Goal: Information Seeking & Learning: Learn about a topic

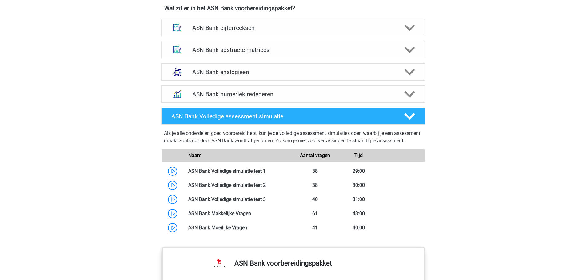
scroll to position [492, 0]
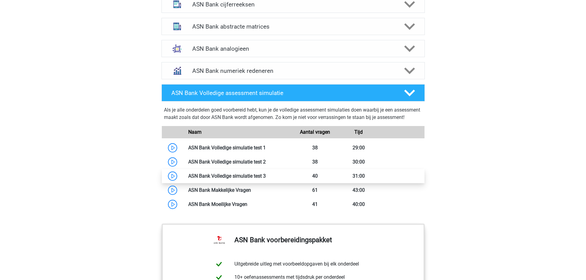
click at [266, 179] on link at bounding box center [266, 176] width 0 height 6
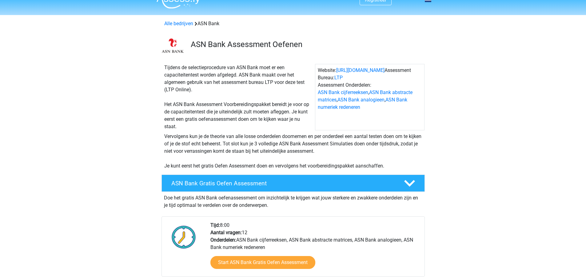
scroll to position [0, 0]
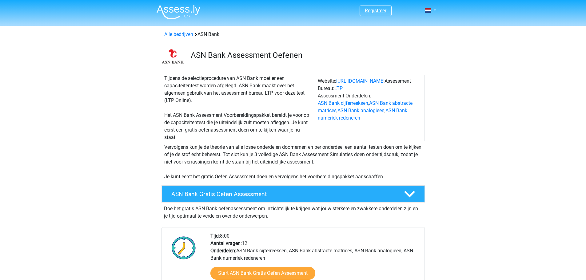
click at [385, 8] on link "Registreer" at bounding box center [376, 11] width 22 height 6
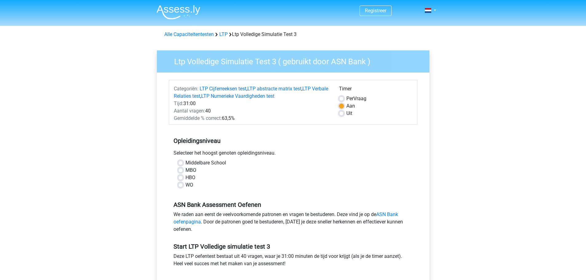
click at [185, 185] on label "WO" at bounding box center [189, 184] width 8 height 7
click at [180, 185] on input "WO" at bounding box center [180, 184] width 5 height 6
radio input "true"
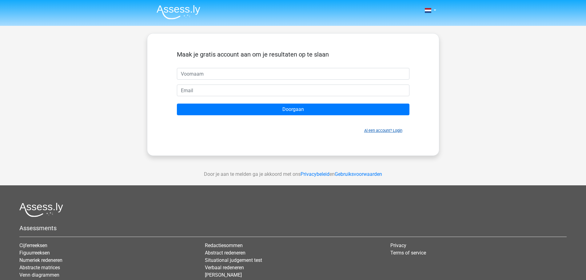
click at [387, 132] on link "Al een account? Login" at bounding box center [383, 130] width 38 height 5
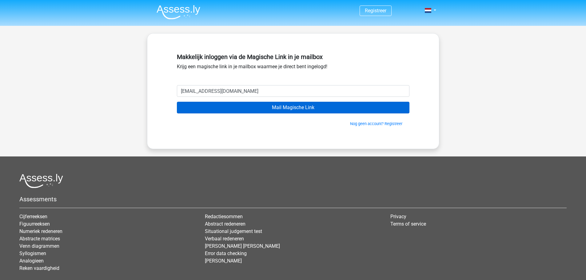
type input "r.kamta91@gmail.com"
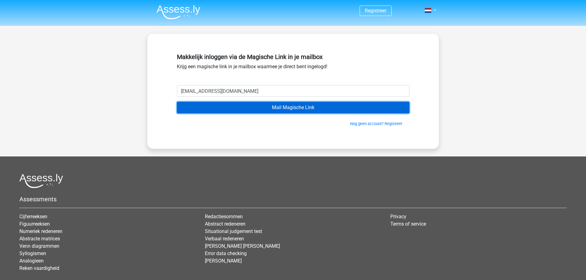
click at [265, 104] on input "Mail Magische Link" at bounding box center [293, 108] width 232 height 12
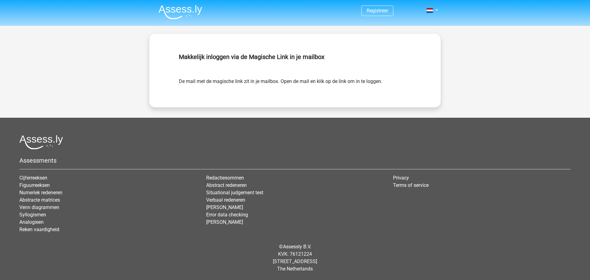
click at [347, 83] on form "De mail met de magische link zit in je mailbox. Open de mail en klik op de link…" at bounding box center [295, 81] width 232 height 7
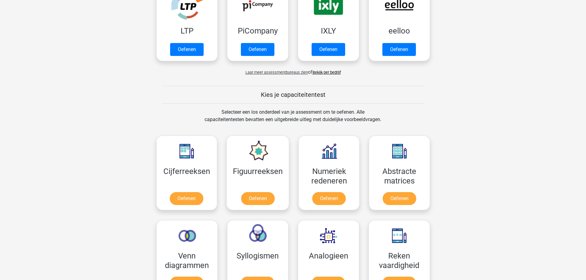
scroll to position [246, 0]
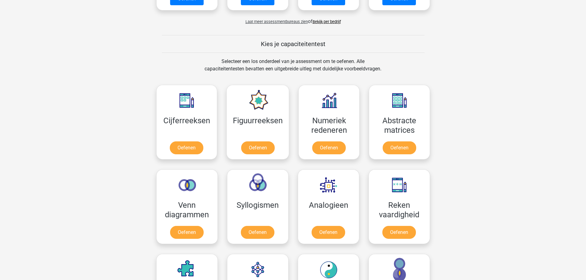
click at [448, 83] on div "Ritesh [EMAIL_ADDRESS][DOMAIN_NAME] Nederlands English" at bounding box center [293, 263] width 586 height 1018
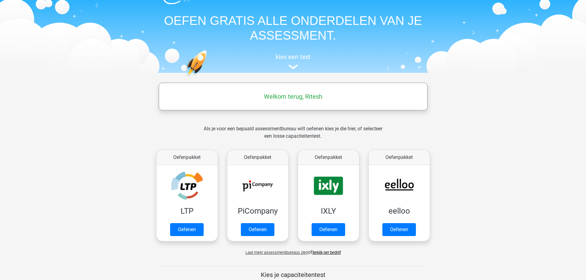
scroll to position [0, 0]
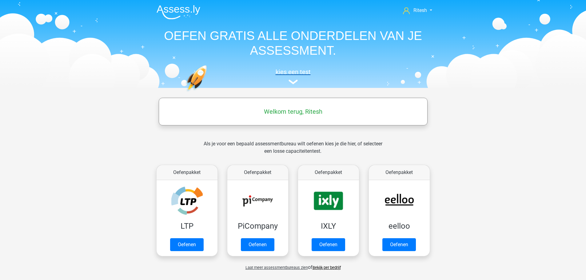
click at [289, 73] on h5 "kies een test" at bounding box center [293, 71] width 283 height 7
click at [180, 240] on link "Oefenen" at bounding box center [186, 247] width 35 height 14
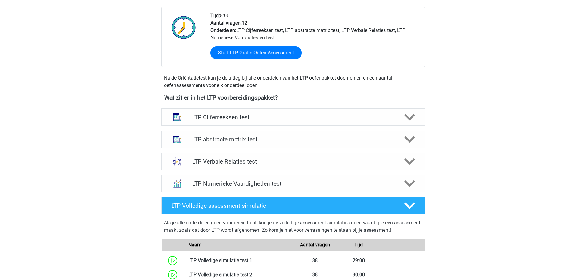
scroll to position [277, 0]
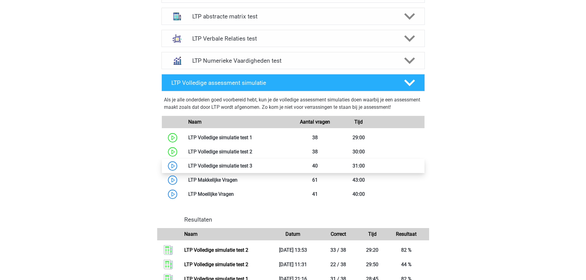
click at [252, 167] on link at bounding box center [252, 166] width 0 height 6
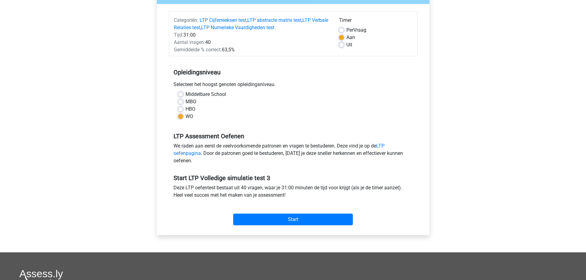
scroll to position [123, 0]
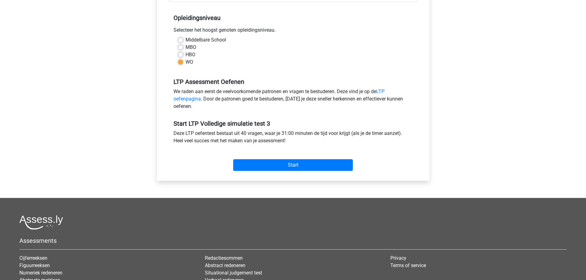
click at [302, 158] on div "Start" at bounding box center [293, 160] width 248 height 22
click at [301, 162] on input "Start" at bounding box center [293, 165] width 120 height 12
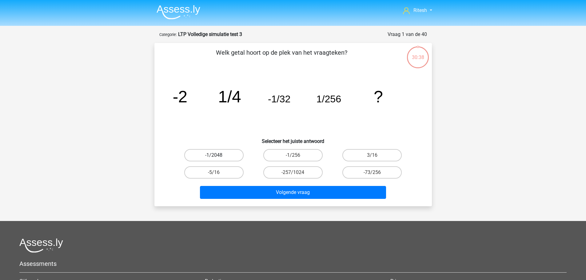
click at [210, 157] on label "-1/2048" at bounding box center [213, 155] width 59 height 12
click at [214, 157] on input "-1/2048" at bounding box center [216, 157] width 4 height 4
radio input "true"
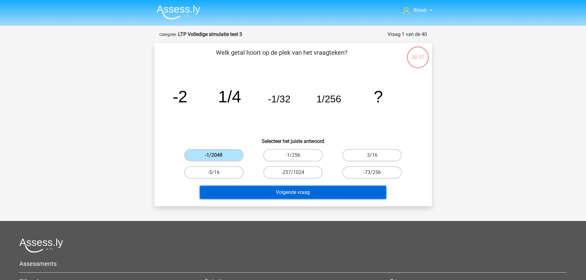
click at [268, 190] on button "Volgende vraag" at bounding box center [293, 192] width 186 height 13
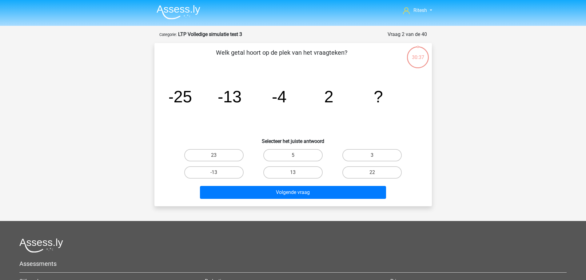
scroll to position [31, 0]
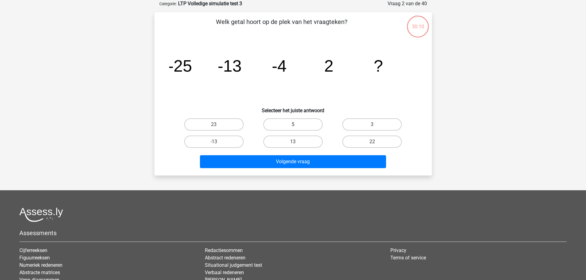
click at [290, 123] on label "5" at bounding box center [292, 124] width 59 height 12
click at [293, 125] on input "5" at bounding box center [295, 127] width 4 height 4
radio input "true"
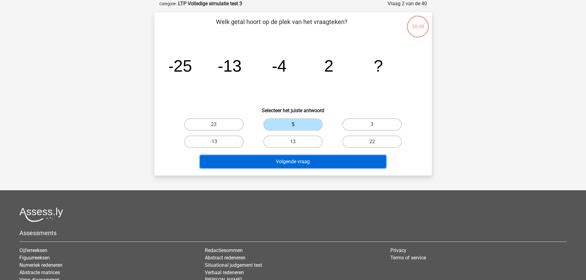
click at [298, 166] on button "Volgende vraag" at bounding box center [293, 161] width 186 height 13
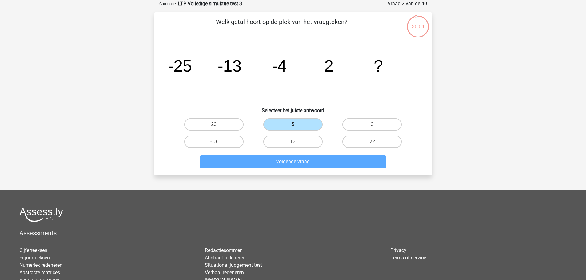
click at [292, 120] on label "5" at bounding box center [292, 124] width 59 height 12
click at [293, 125] on input "5" at bounding box center [295, 127] width 4 height 4
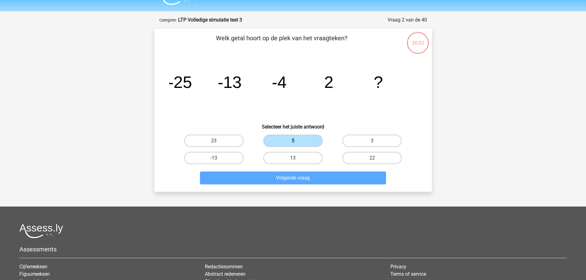
scroll to position [0, 0]
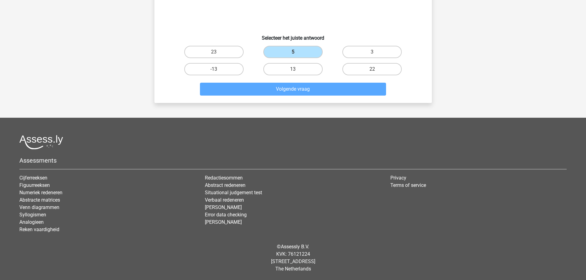
click at [292, 142] on div at bounding box center [292, 142] width 547 height 14
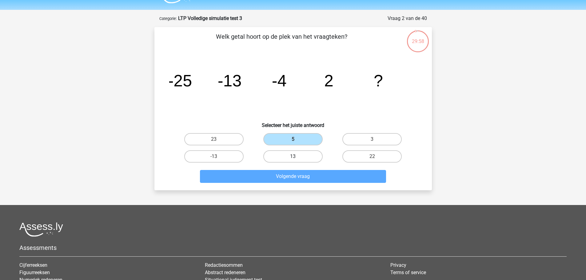
scroll to position [31, 0]
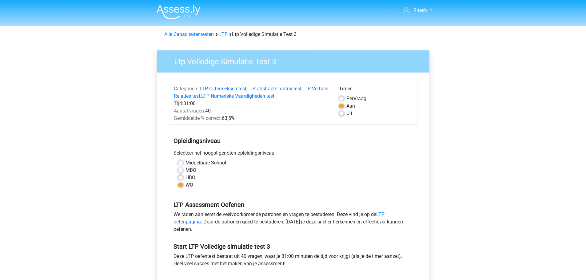
scroll to position [123, 0]
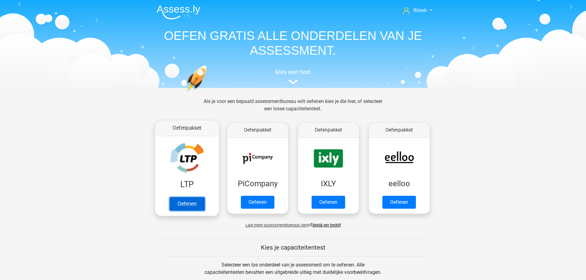
click at [179, 197] on link "Oefenen" at bounding box center [186, 204] width 35 height 14
click at [188, 199] on link "Oefenen" at bounding box center [186, 204] width 35 height 14
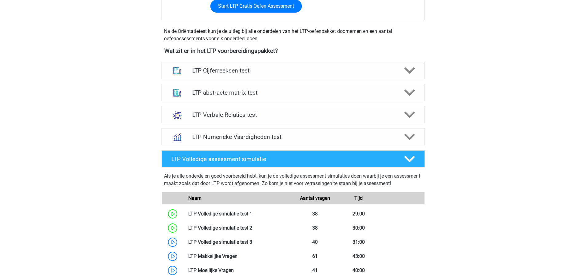
scroll to position [246, 0]
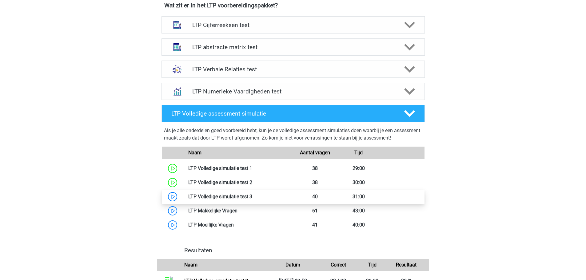
click at [252, 196] on link at bounding box center [252, 197] width 0 height 6
